Goal: Task Accomplishment & Management: Manage account settings

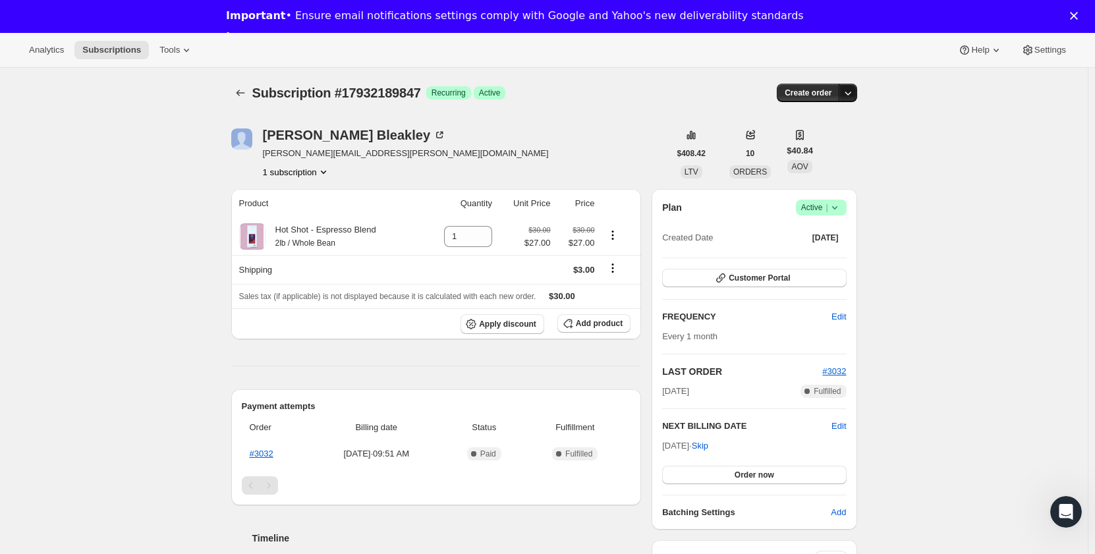
click at [853, 92] on icon "button" at bounding box center [847, 92] width 13 height 13
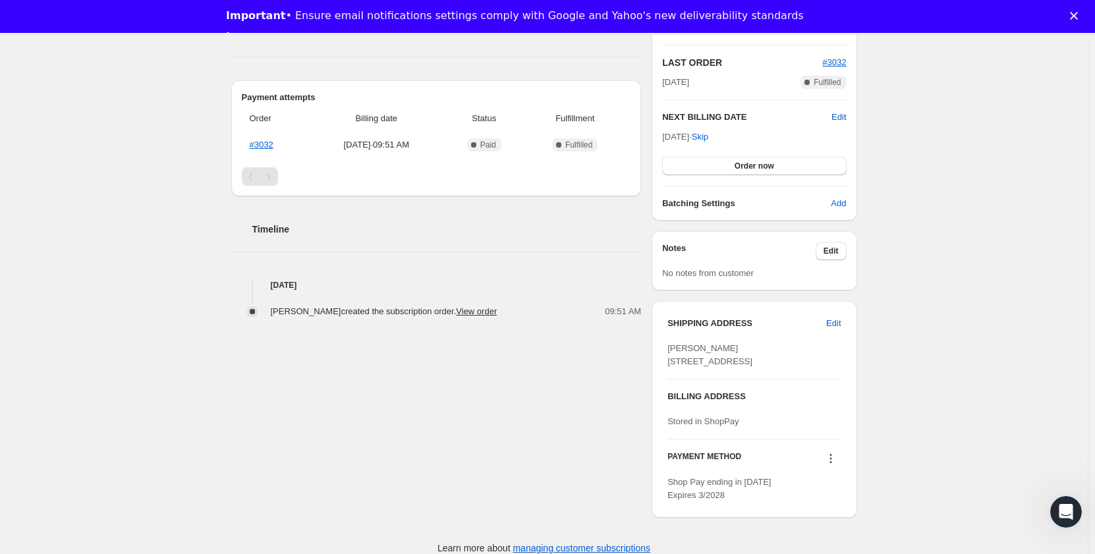
scroll to position [329, 0]
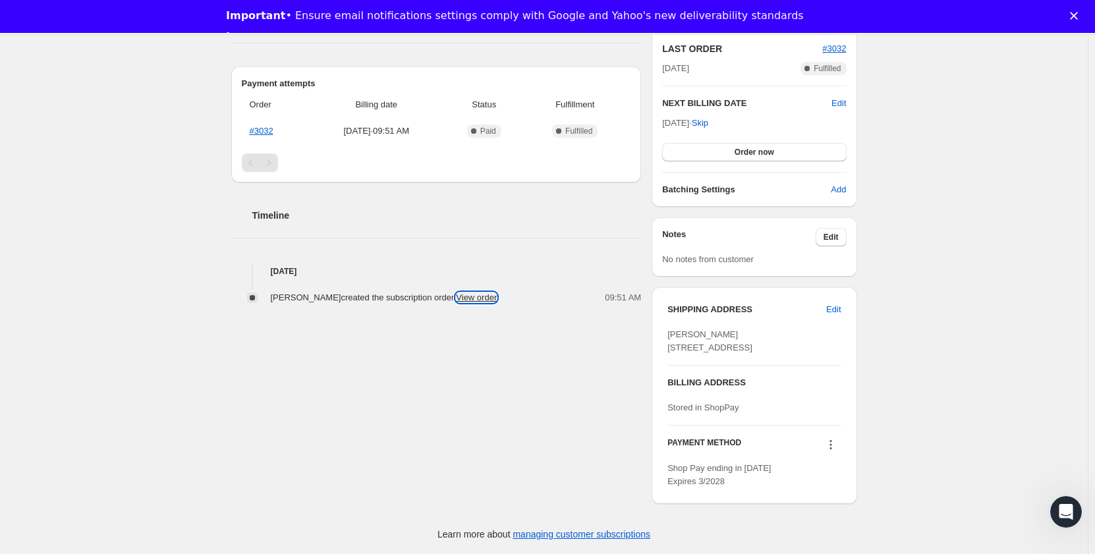
click at [476, 292] on link "View order" at bounding box center [476, 297] width 41 height 10
click at [833, 443] on icon at bounding box center [830, 444] width 13 height 13
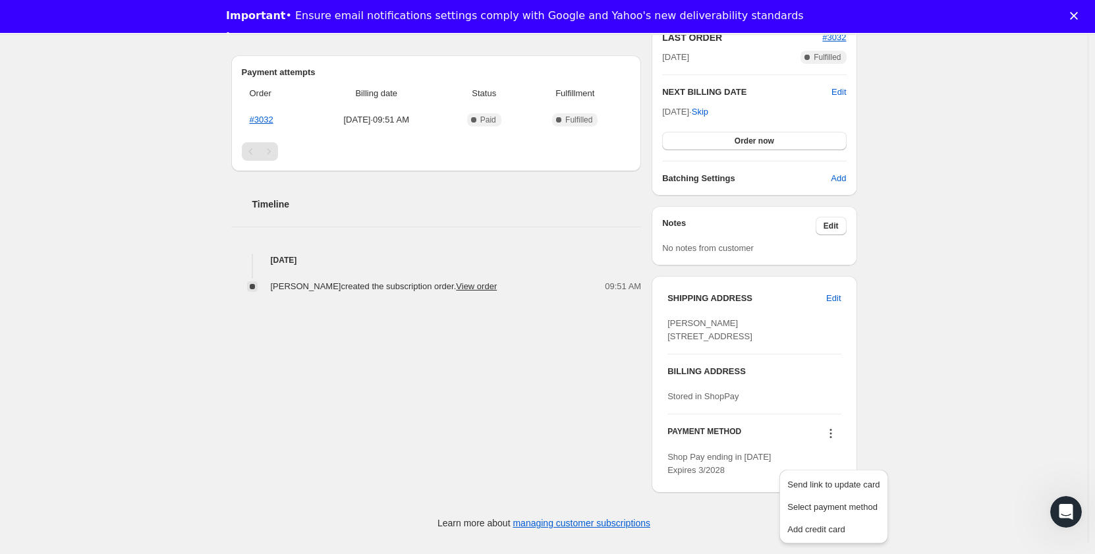
click at [947, 391] on div "Subscription #17932189847. This page is ready Subscription #17932189847 Success…" at bounding box center [544, 138] width 1088 height 809
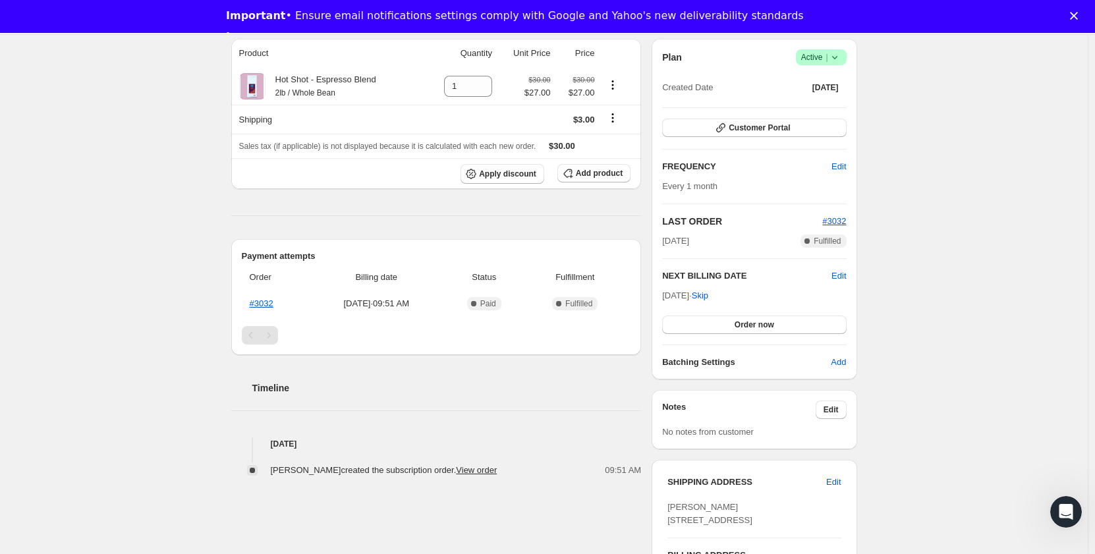
scroll to position [0, 0]
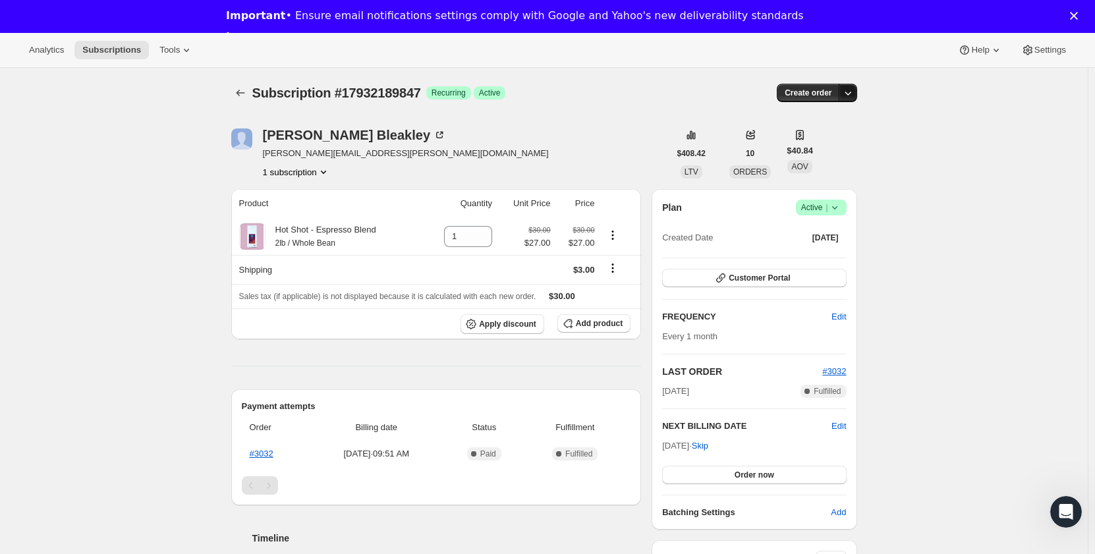
click at [848, 94] on icon "button" at bounding box center [847, 92] width 13 height 13
click at [947, 146] on div "Subscription #17932189847. This page is ready Subscription #17932189847 Success…" at bounding box center [544, 472] width 1088 height 809
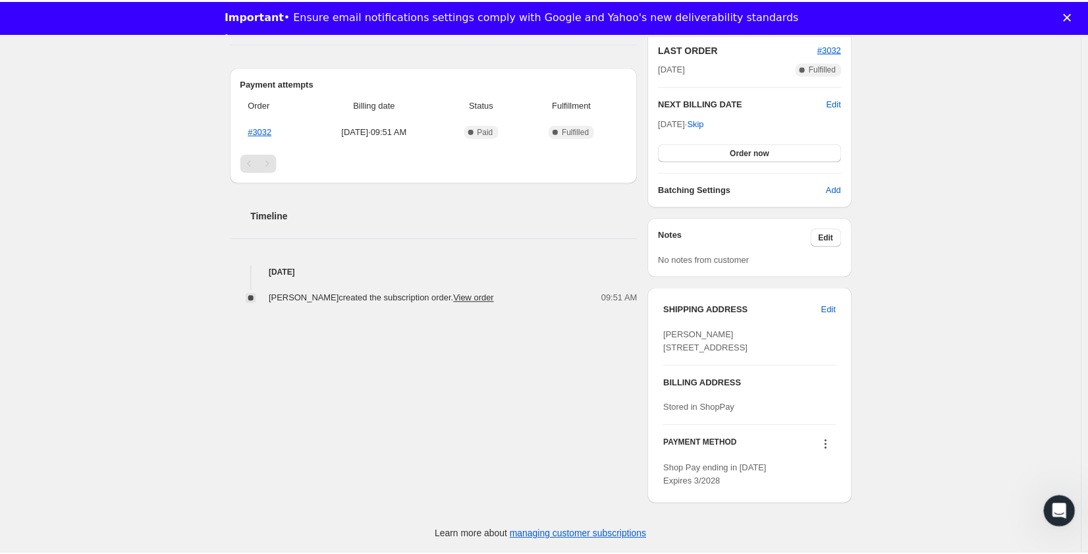
scroll to position [198, 0]
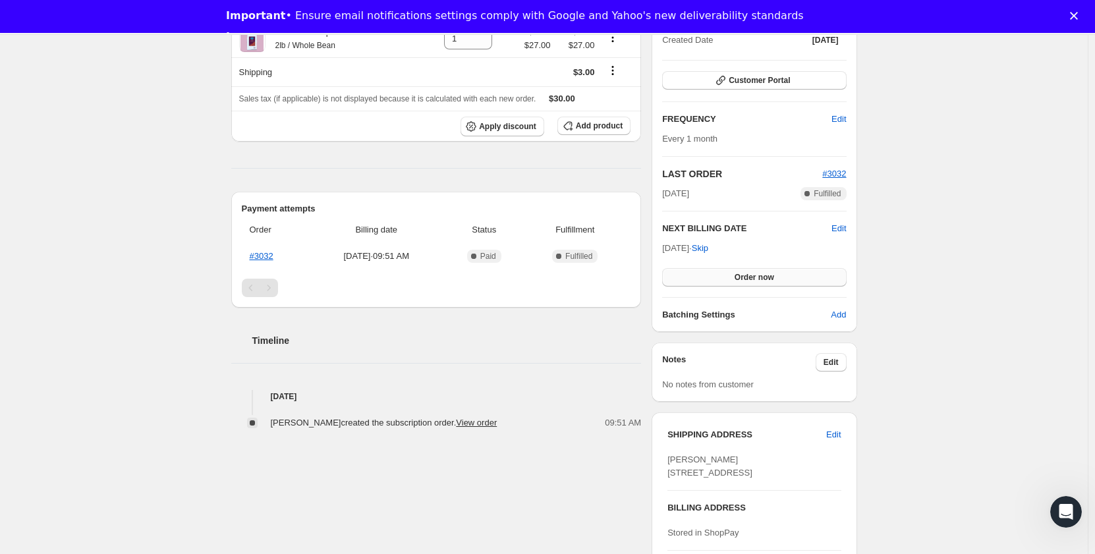
click at [760, 277] on span "Order now" at bounding box center [755, 277] width 40 height 11
click at [760, 277] on span "Click to confirm" at bounding box center [754, 277] width 60 height 11
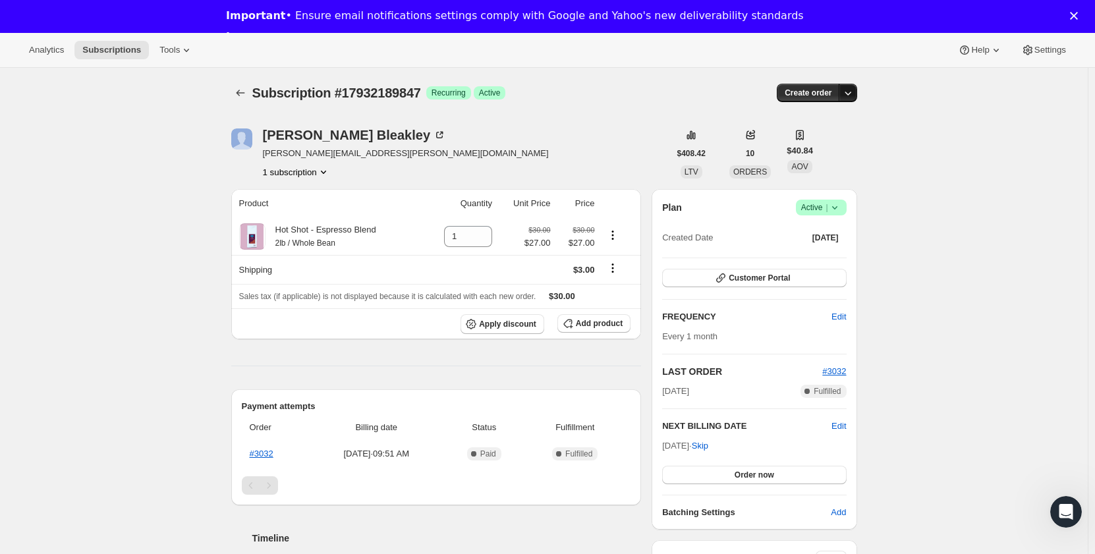
click at [854, 90] on icon "button" at bounding box center [847, 92] width 13 height 13
click at [848, 90] on icon "button" at bounding box center [847, 92] width 13 height 13
click at [924, 168] on div "Subscription #17932189847. This page is ready Subscription #17932189847 Success…" at bounding box center [544, 472] width 1088 height 809
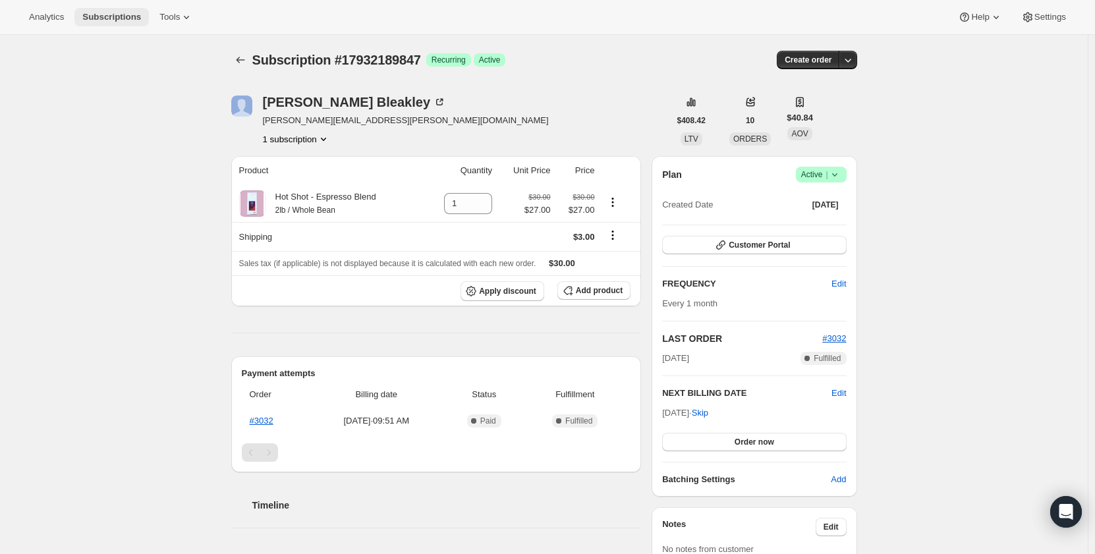
click at [90, 18] on span "Subscriptions" at bounding box center [111, 17] width 59 height 11
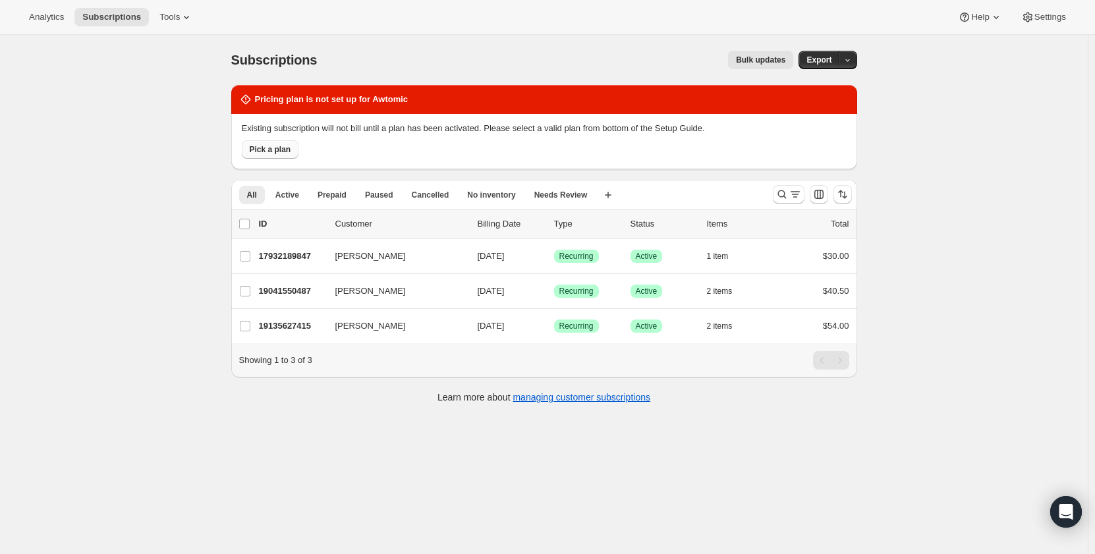
click at [291, 148] on span "Pick a plan" at bounding box center [271, 149] width 42 height 11
click at [291, 196] on span "Active" at bounding box center [287, 195] width 24 height 11
click at [339, 198] on span "Prepaid" at bounding box center [332, 195] width 29 height 11
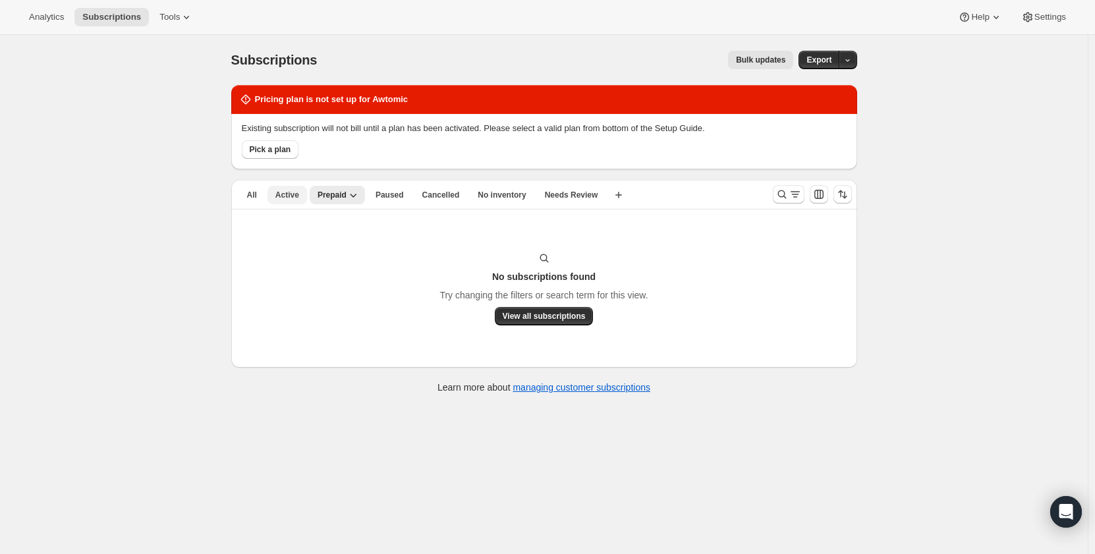
click at [283, 194] on span "Active" at bounding box center [287, 195] width 24 height 11
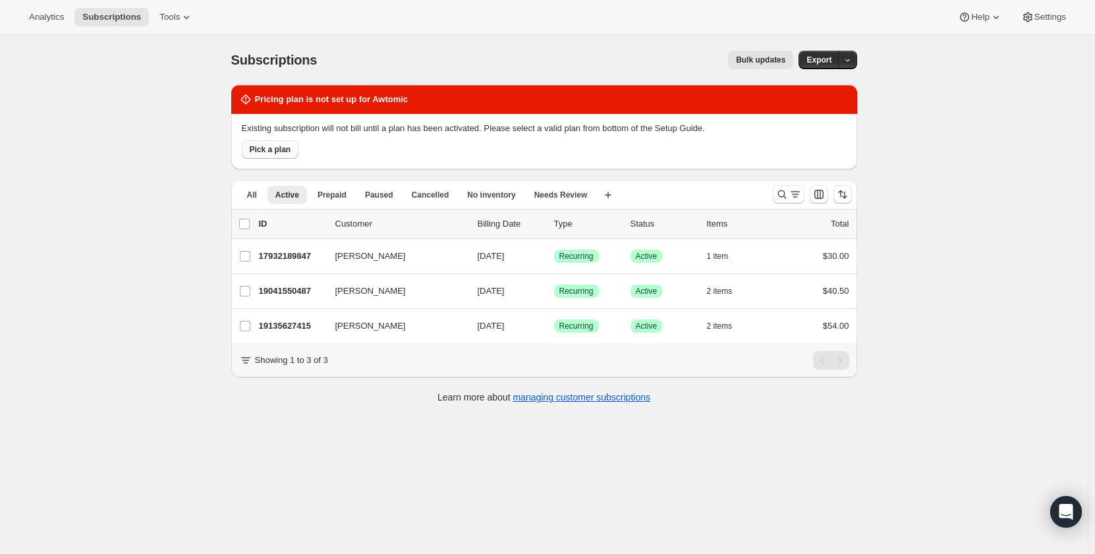
click at [271, 152] on span "Pick a plan" at bounding box center [271, 149] width 42 height 11
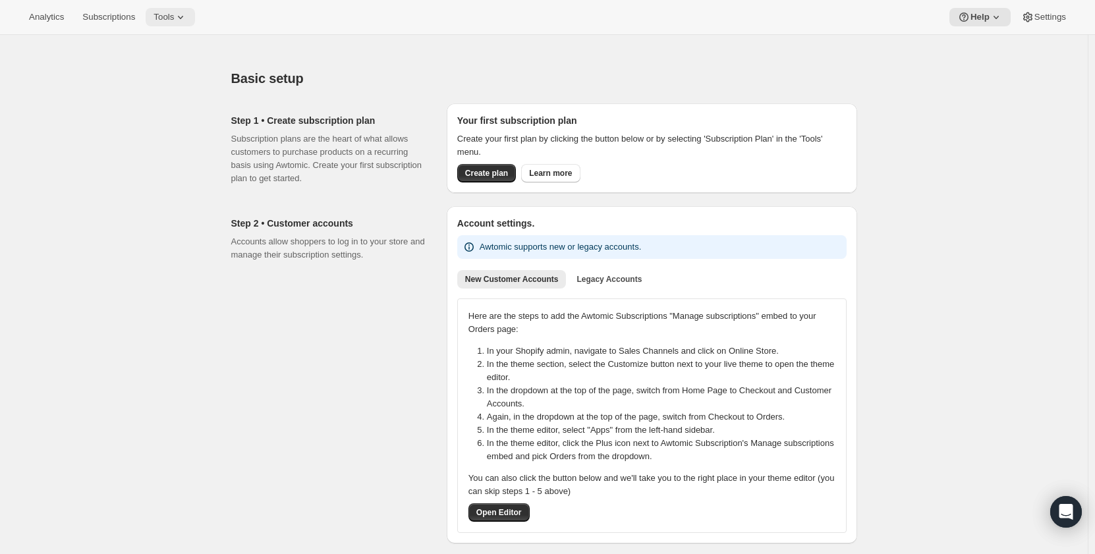
click at [174, 14] on icon at bounding box center [180, 17] width 13 height 13
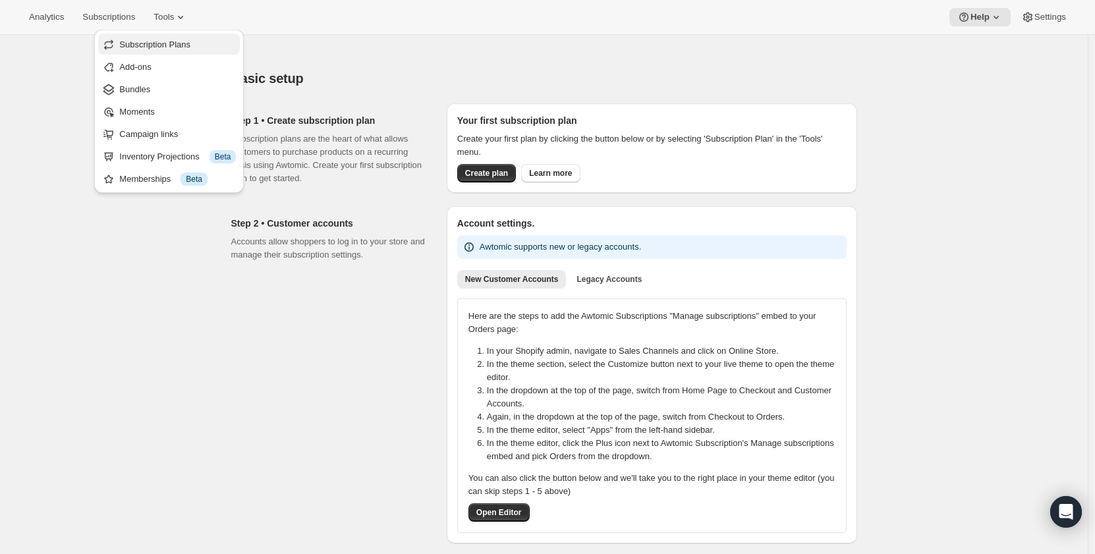
click at [176, 38] on span "Subscription Plans" at bounding box center [177, 44] width 117 height 13
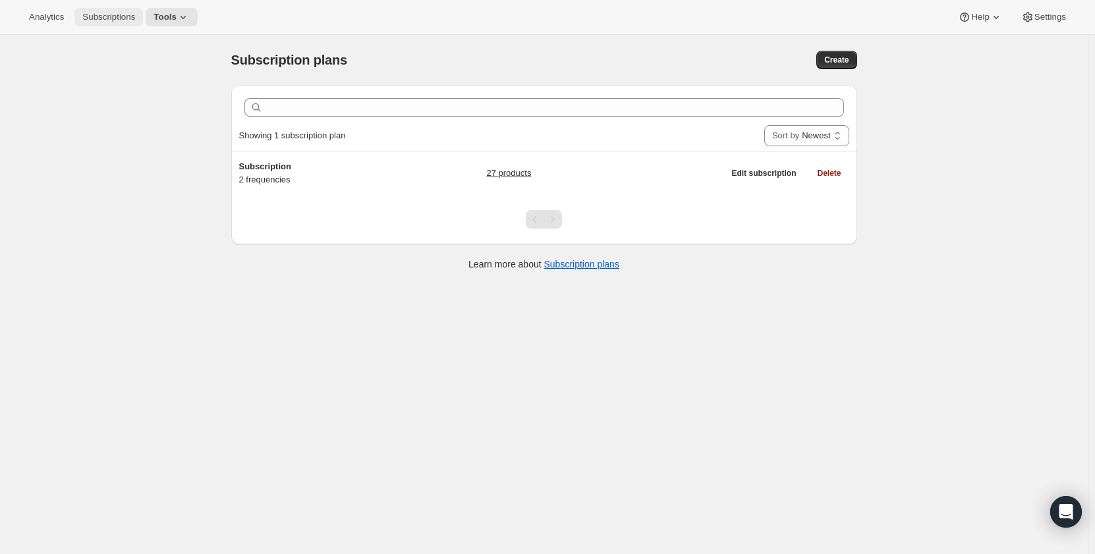
click at [94, 16] on span "Subscriptions" at bounding box center [108, 17] width 53 height 11
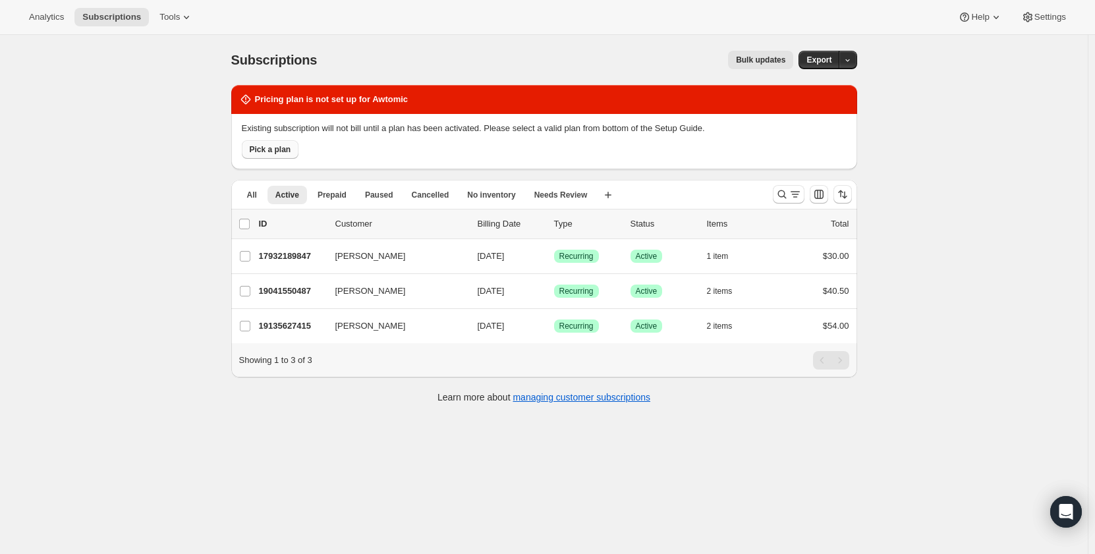
click at [271, 145] on span "Pick a plan" at bounding box center [271, 149] width 42 height 11
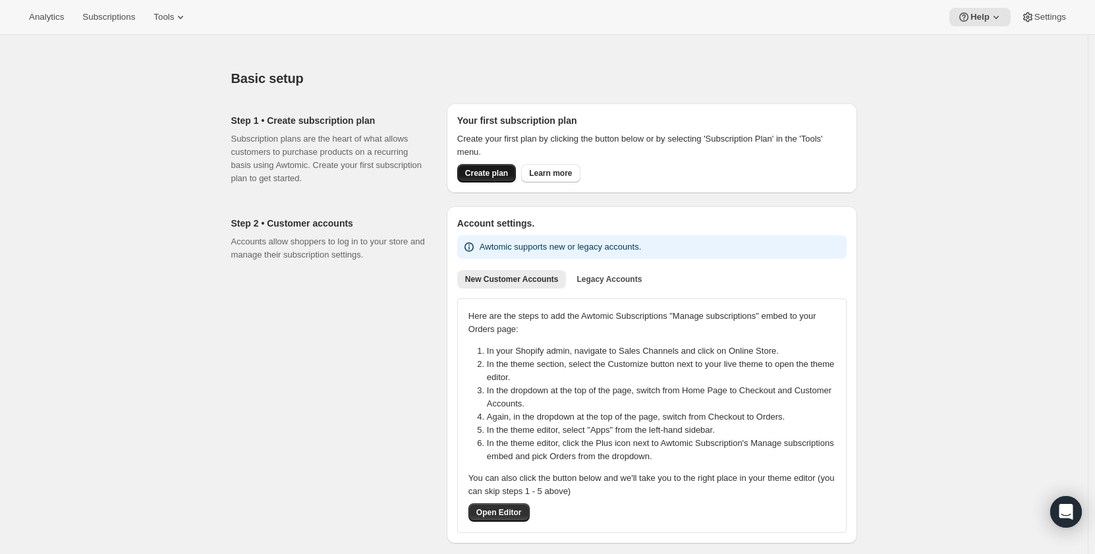
click at [486, 173] on span "Create plan" at bounding box center [486, 173] width 43 height 11
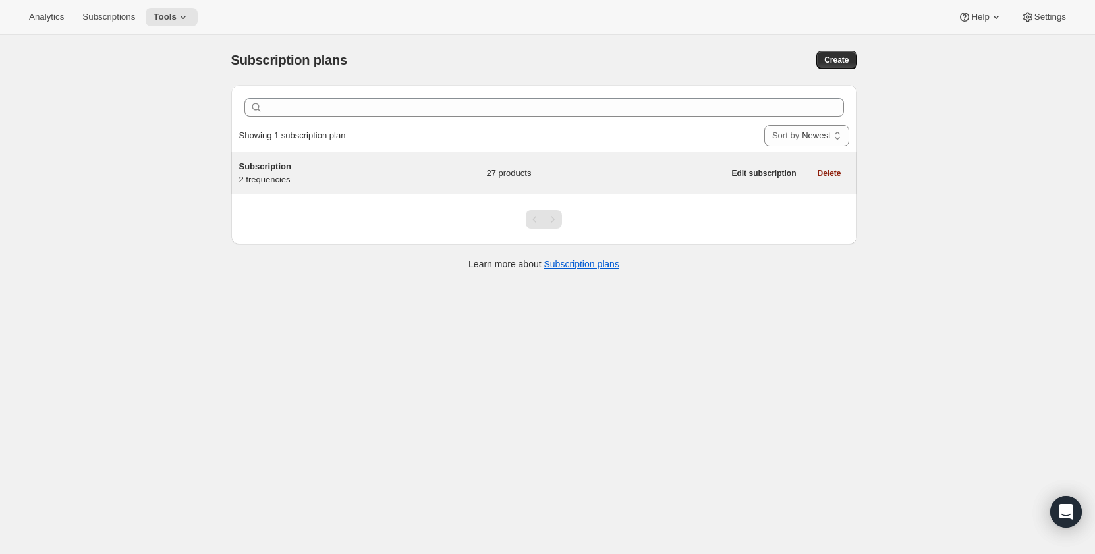
click at [262, 170] on span "Subscription" at bounding box center [265, 166] width 52 height 10
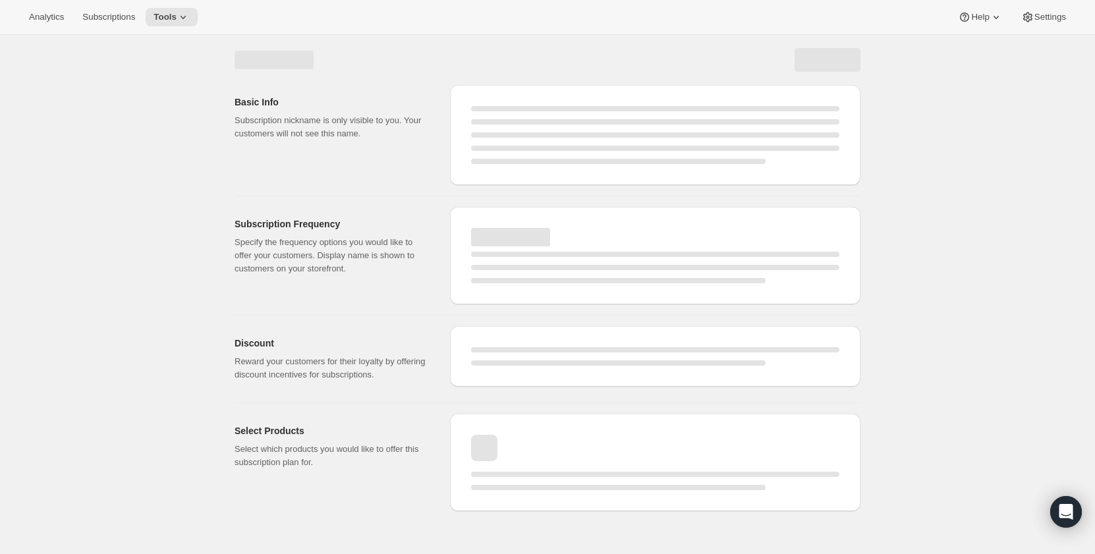
select select "WEEK"
select select "MONTH"
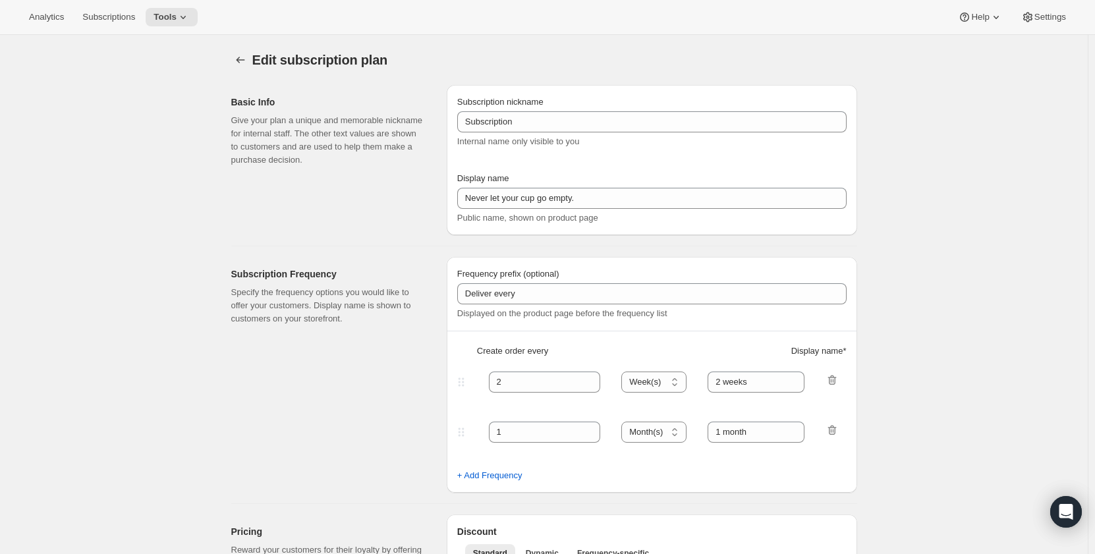
type input "Subscription"
type input "Never let your cup go empty."
type input "No obligations, modify anytime."
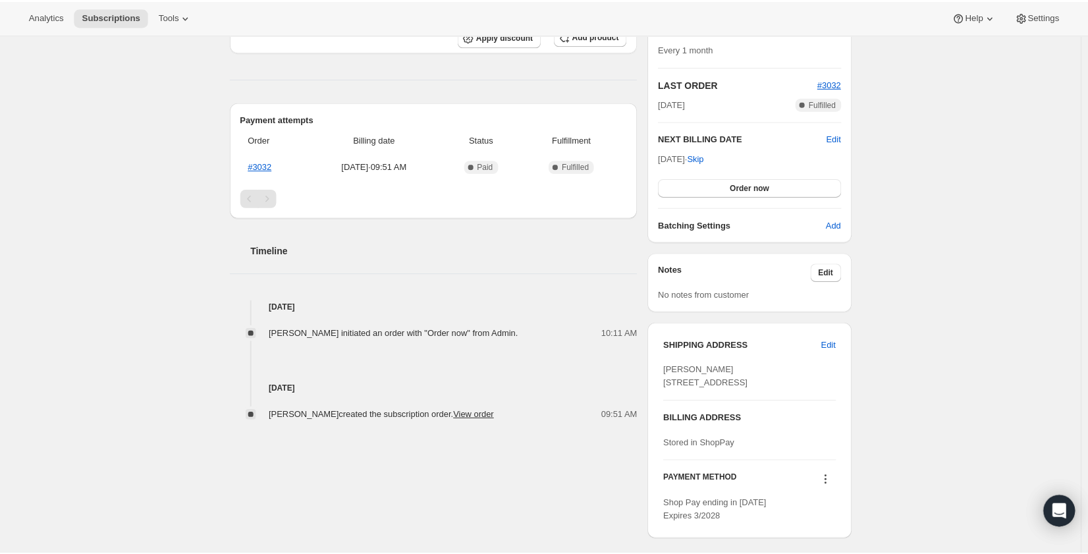
scroll to position [264, 0]
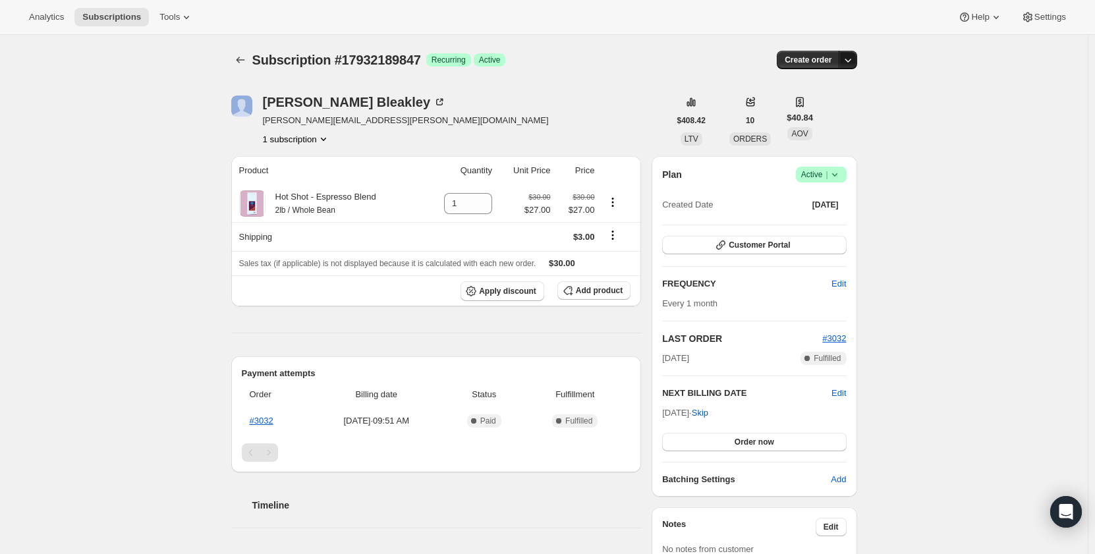
click at [852, 59] on icon "button" at bounding box center [847, 59] width 13 height 13
click at [805, 90] on span "Bill subscription order now" at bounding box center [788, 87] width 100 height 10
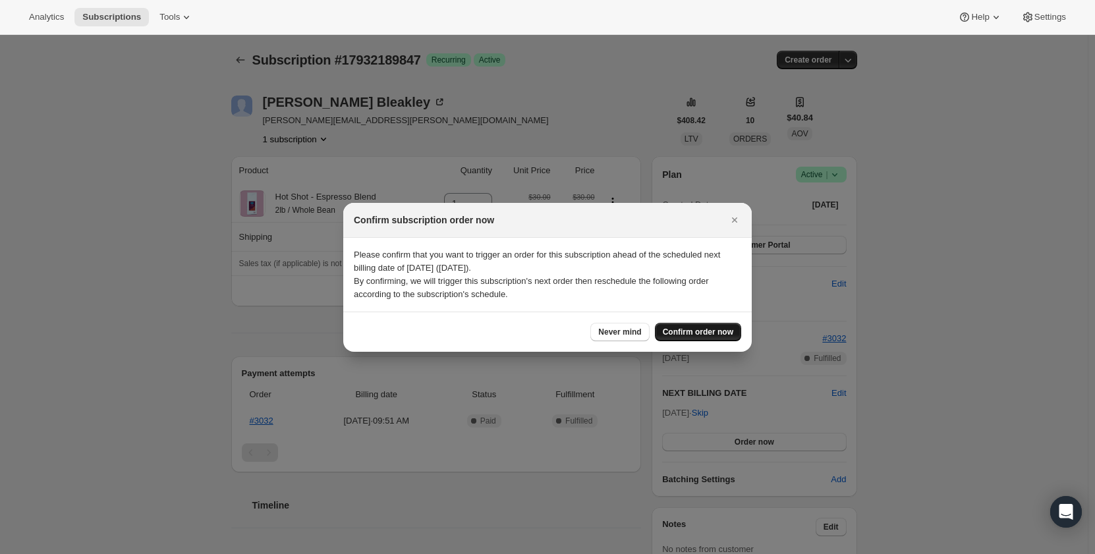
click at [699, 330] on span "Confirm order now" at bounding box center [698, 332] width 70 height 11
